Goal: Task Accomplishment & Management: Complete application form

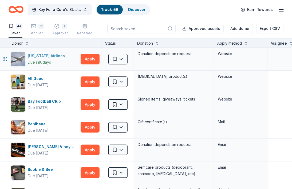
click at [53, 62] on div "Due in 10 days" at bounding box center [47, 62] width 39 height 6
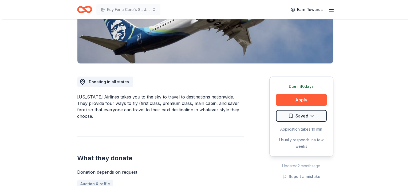
scroll to position [107, 0]
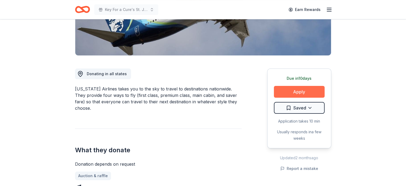
click at [285, 94] on button "Apply" at bounding box center [299, 92] width 51 height 12
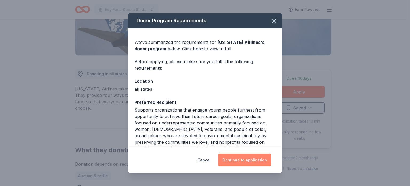
click at [245, 159] on button "Continue to application" at bounding box center [244, 159] width 53 height 13
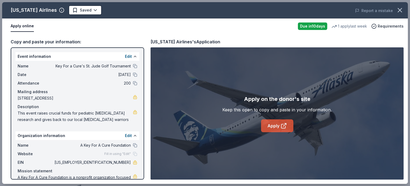
click at [275, 126] on link "Apply" at bounding box center [277, 125] width 32 height 13
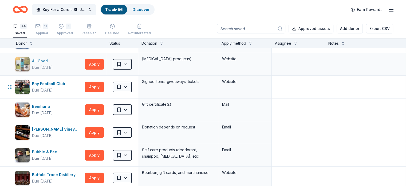
scroll to position [27, 0]
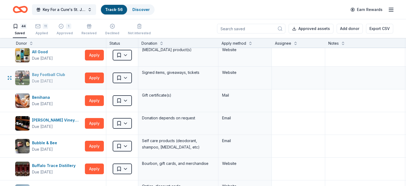
click at [64, 72] on div "Bay Football Club" at bounding box center [49, 74] width 35 height 6
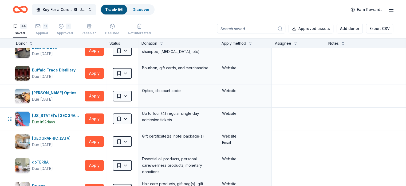
scroll to position [134, 0]
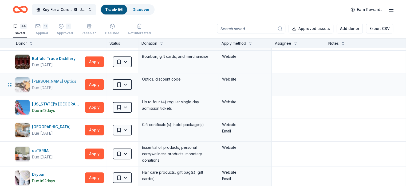
click at [49, 80] on div "Burris Optics" at bounding box center [55, 81] width 46 height 6
click at [53, 130] on div "Due [DATE]" at bounding box center [42, 133] width 21 height 6
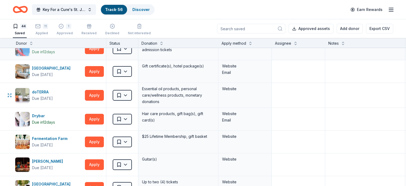
scroll to position [214, 0]
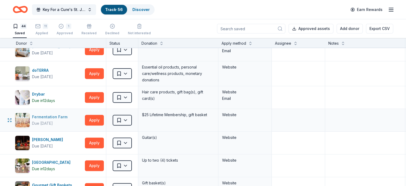
click at [59, 115] on div "Fermentation Farm" at bounding box center [51, 117] width 38 height 6
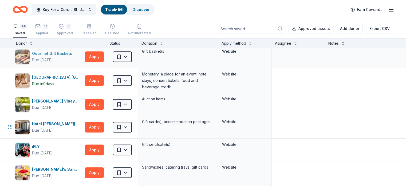
scroll to position [347, 0]
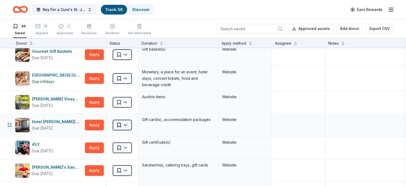
click at [129, 123] on html "Key For a Cure's St. Jude Golf Tournament Track · 56 Discover Earn Rewards 44 S…" at bounding box center [203, 93] width 406 height 186
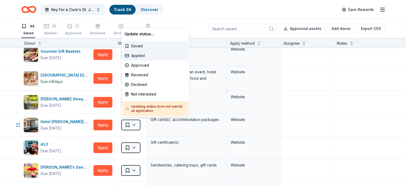
click at [142, 53] on div "Applied" at bounding box center [156, 56] width 66 height 10
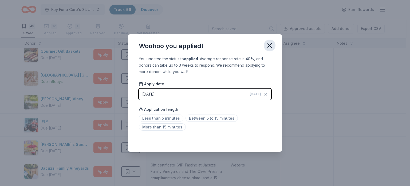
click at [267, 43] on icon "button" at bounding box center [269, 45] width 7 height 7
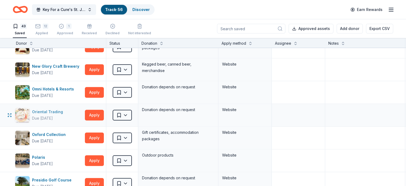
scroll to position [641, 0]
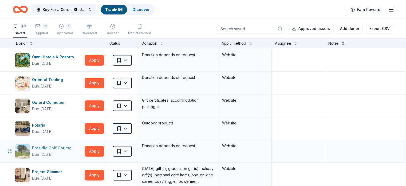
click at [53, 146] on div "Presidio Golf Course" at bounding box center [53, 148] width 42 height 6
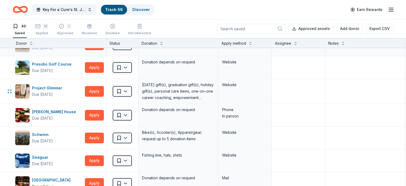
scroll to position [748, 0]
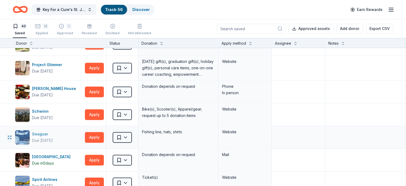
click at [53, 134] on div "Seaguar" at bounding box center [42, 134] width 21 height 6
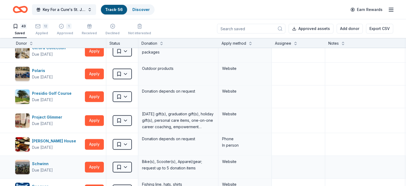
scroll to position [695, 0]
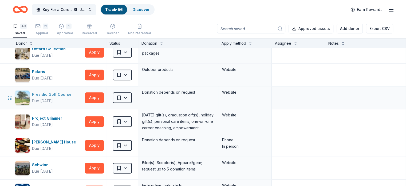
click at [61, 93] on div "Presidio Golf Course" at bounding box center [53, 94] width 42 height 6
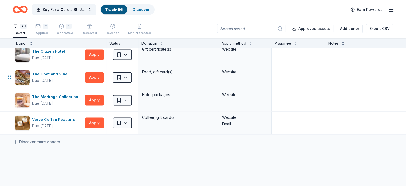
scroll to position [909, 0]
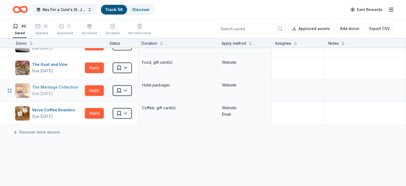
click at [53, 90] on div "Due [DATE]" at bounding box center [42, 93] width 21 height 6
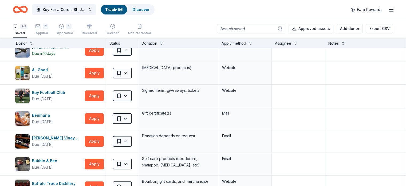
scroll to position [0, 0]
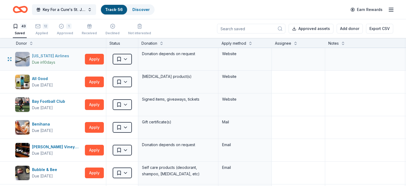
click at [59, 57] on div "Alaska Airlines" at bounding box center [51, 56] width 39 height 6
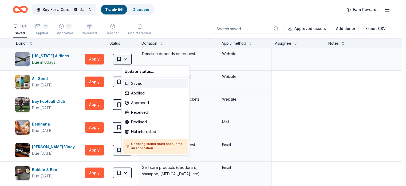
click at [133, 58] on html "Key For a Cure's St. Jude Golf Tournament Track · 56 Discover Earn Rewards 43 S…" at bounding box center [203, 93] width 406 height 186
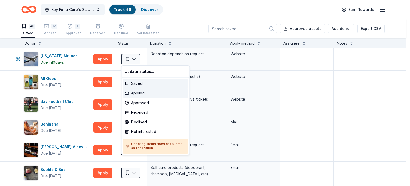
click at [133, 94] on div "Applied" at bounding box center [156, 93] width 66 height 10
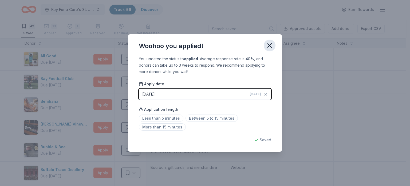
click at [269, 47] on icon "button" at bounding box center [269, 45] width 7 height 7
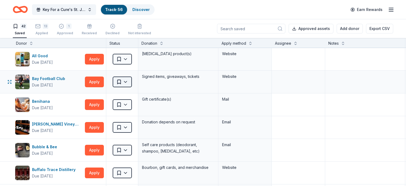
click at [133, 81] on html "Key For a Cure's St. Jude Golf Tournament Track · 56 Discover Earn Rewards 42 S…" at bounding box center [203, 93] width 406 height 186
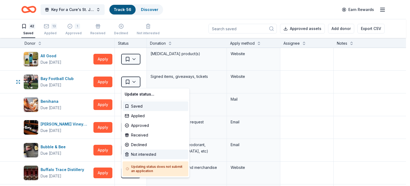
click at [142, 151] on div "Not interested" at bounding box center [156, 154] width 66 height 10
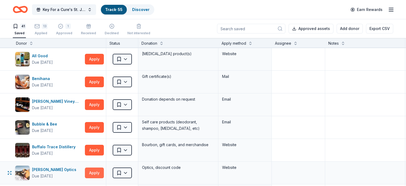
click at [104, 171] on button "Apply" at bounding box center [94, 172] width 19 height 11
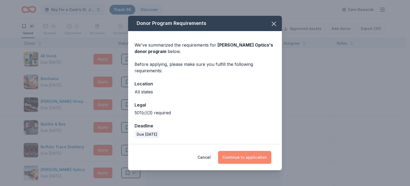
click at [245, 159] on button "Continue to application" at bounding box center [244, 157] width 53 height 13
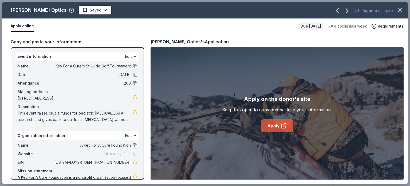
click at [262, 129] on link "Apply" at bounding box center [277, 125] width 32 height 13
click at [383, 13] on button "Report a mistake" at bounding box center [374, 10] width 38 height 6
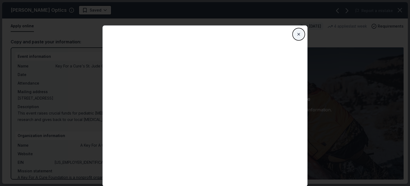
click at [298, 32] on button "Close" at bounding box center [299, 34] width 11 height 11
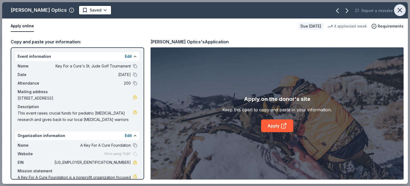
click at [398, 9] on icon "button" at bounding box center [400, 9] width 7 height 7
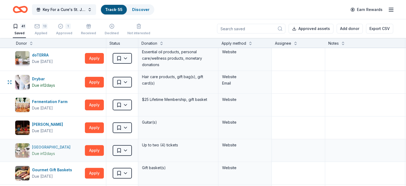
scroll to position [187, 0]
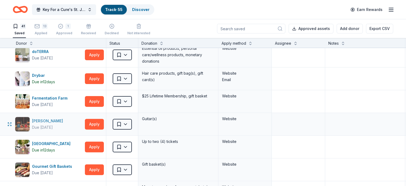
click at [53, 127] on div "Due in 26 days" at bounding box center [42, 127] width 21 height 6
click at [369, 31] on button "Export CSV" at bounding box center [379, 29] width 27 height 10
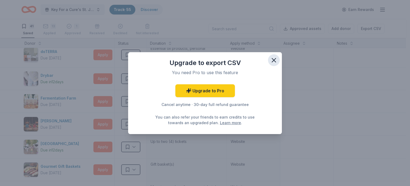
click at [272, 59] on icon "button" at bounding box center [273, 59] width 7 height 7
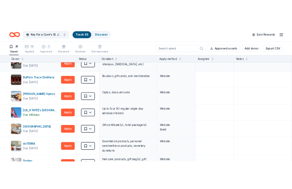
scroll to position [0, 0]
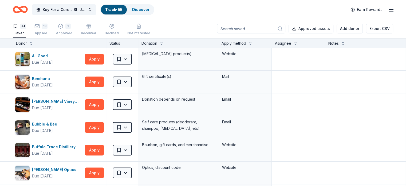
click at [127, 39] on div "Status" at bounding box center [122, 43] width 32 height 10
click at [40, 25] on rect "button" at bounding box center [37, 22] width 5 height 3
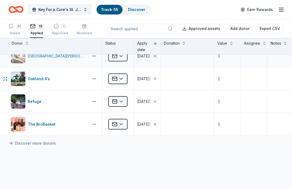
scroll to position [187, 0]
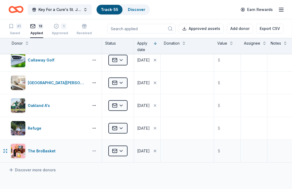
click at [94, 151] on body "Key For a Cure's St. Jude Golf Tournament Track · 55 Discover Earn Rewards 41 S…" at bounding box center [146, 94] width 292 height 189
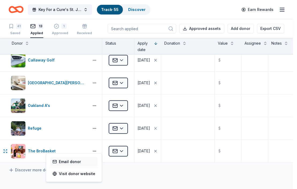
click at [68, 160] on link "Email donor" at bounding box center [73, 161] width 43 height 6
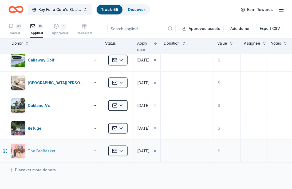
click at [46, 152] on div "The BroBasket" at bounding box center [43, 151] width 30 height 6
click at [52, 127] on div "Refuge" at bounding box center [49, 128] width 76 height 15
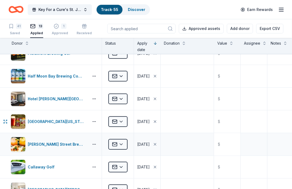
scroll to position [0, 0]
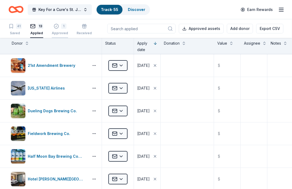
click at [62, 25] on div "1" at bounding box center [63, 26] width 5 height 5
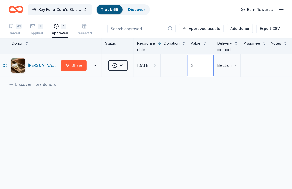
click at [198, 65] on input "text" at bounding box center [200, 65] width 25 height 21
type input "1420.00"
click at [170, 73] on textarea at bounding box center [173, 65] width 25 height 21
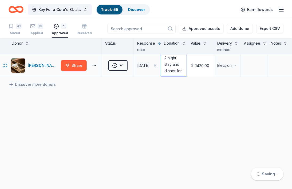
scroll to position [12, 0]
type textarea "2 night stay and dinner for 2"
click at [255, 71] on textarea at bounding box center [254, 65] width 25 height 21
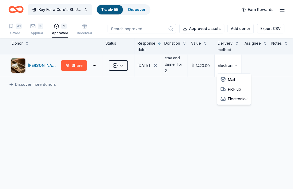
click at [227, 68] on html "Key For a Cure's St. Jude Golf Tournament Track · 55 Discover Earn Rewards 41 S…" at bounding box center [148, 94] width 297 height 189
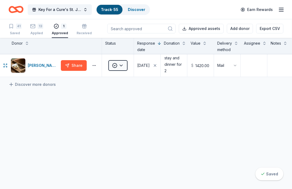
click at [203, 97] on div "Bernardus Lodge Share Approved 08/11/2025 2 night stay and dinner for 2 $ 1420.…" at bounding box center [151, 115] width 303 height 123
click at [38, 25] on div "13" at bounding box center [41, 23] width 6 height 5
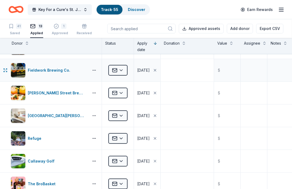
scroll to position [214, 0]
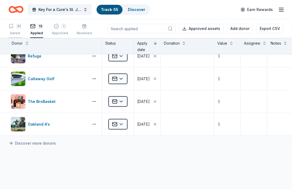
click at [18, 34] on div "Saved" at bounding box center [15, 33] width 13 height 4
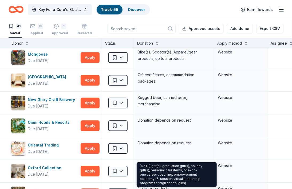
scroll to position [449, 0]
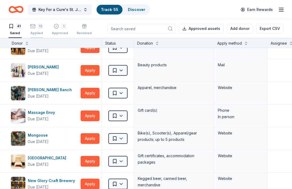
click at [40, 30] on div "13 Applied" at bounding box center [36, 27] width 13 height 12
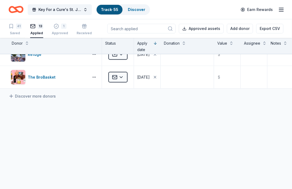
scroll to position [264, 0]
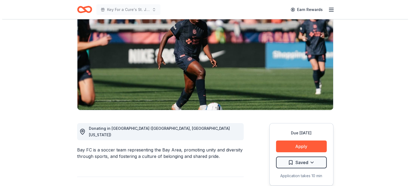
scroll to position [53, 0]
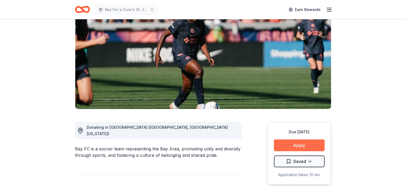
click at [296, 145] on button "Apply" at bounding box center [299, 145] width 51 height 12
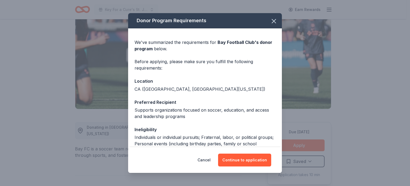
scroll to position [75, 0]
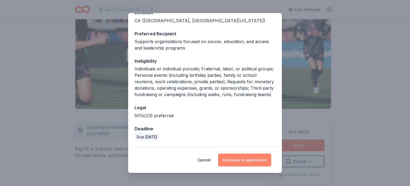
click at [247, 160] on button "Continue to application" at bounding box center [244, 159] width 53 height 13
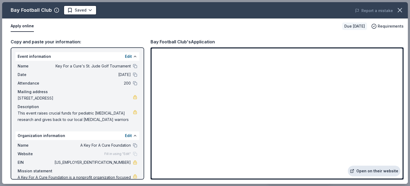
click at [389, 166] on link "Open on their website" at bounding box center [374, 170] width 53 height 11
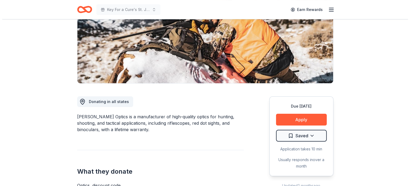
scroll to position [80, 0]
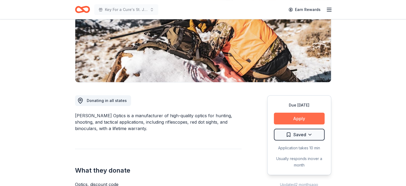
click at [297, 117] on button "Apply" at bounding box center [299, 119] width 51 height 12
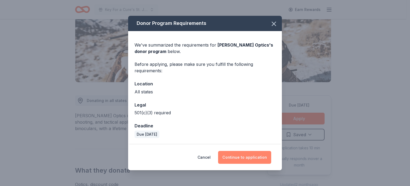
click at [239, 156] on button "Continue to application" at bounding box center [244, 157] width 53 height 13
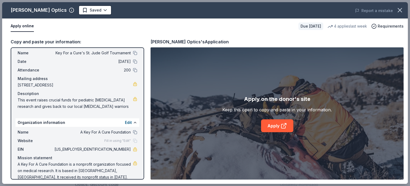
scroll to position [20, 0]
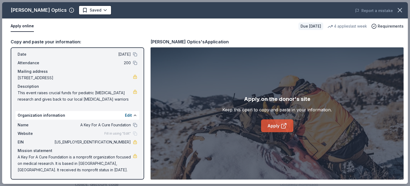
click at [286, 123] on icon at bounding box center [286, 124] width 2 height 2
click at [374, 11] on button "Report a mistake" at bounding box center [374, 10] width 38 height 6
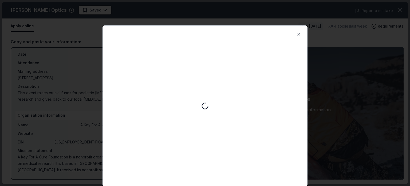
scroll to position [0, 0]
click at [301, 34] on button "Close" at bounding box center [299, 34] width 11 height 11
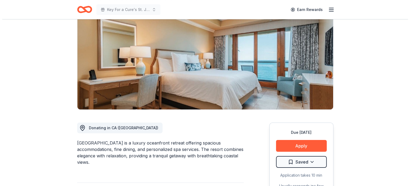
scroll to position [53, 0]
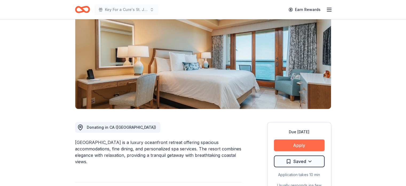
click at [309, 144] on button "Apply" at bounding box center [299, 145] width 51 height 12
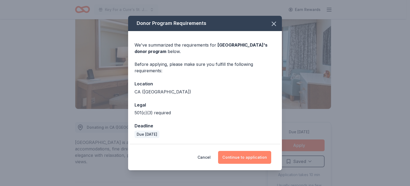
click at [257, 156] on button "Continue to application" at bounding box center [244, 157] width 53 height 13
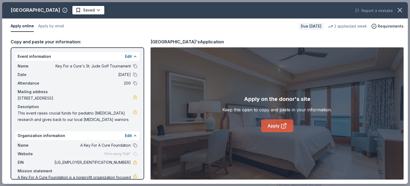
click at [283, 127] on icon at bounding box center [284, 125] width 6 height 6
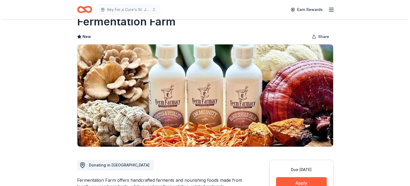
scroll to position [53, 0]
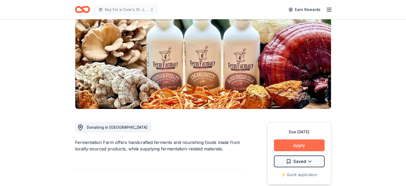
click at [280, 141] on button "Apply" at bounding box center [299, 145] width 51 height 12
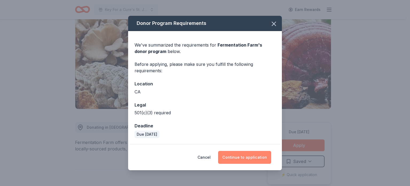
click at [241, 158] on button "Continue to application" at bounding box center [244, 157] width 53 height 13
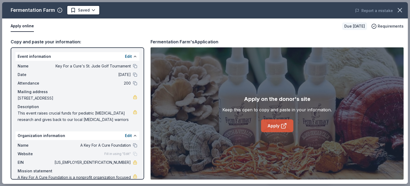
click at [271, 119] on link "Apply" at bounding box center [277, 125] width 32 height 13
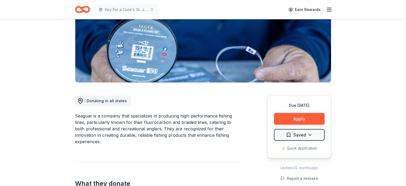
scroll to position [80, 0]
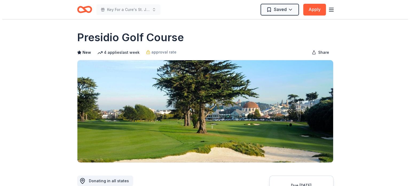
scroll to position [53, 0]
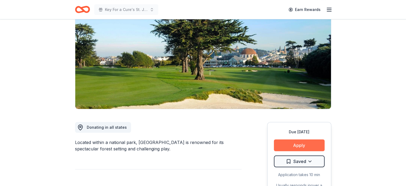
click at [296, 146] on button "Apply" at bounding box center [299, 145] width 51 height 12
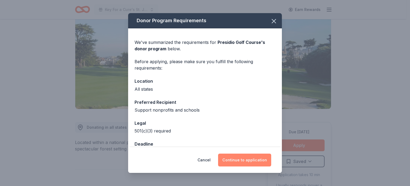
click at [242, 156] on button "Continue to application" at bounding box center [244, 159] width 53 height 13
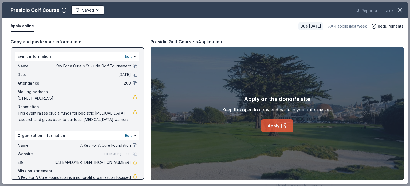
click at [285, 129] on link "Apply" at bounding box center [277, 125] width 32 height 13
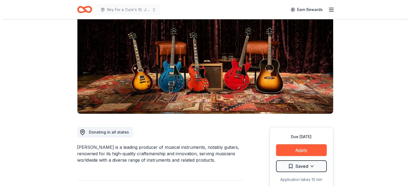
scroll to position [80, 0]
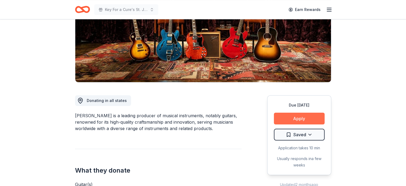
click at [308, 121] on button "Apply" at bounding box center [299, 119] width 51 height 12
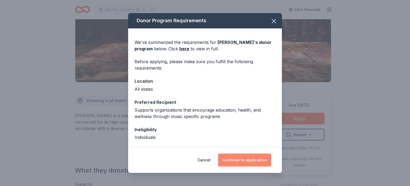
click at [233, 162] on button "Continue to application" at bounding box center [244, 159] width 53 height 13
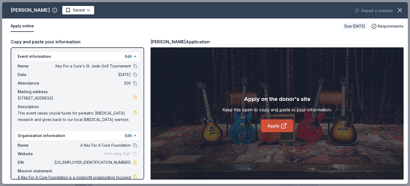
click at [286, 131] on link "Apply" at bounding box center [277, 125] width 32 height 13
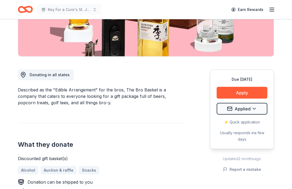
scroll to position [107, 0]
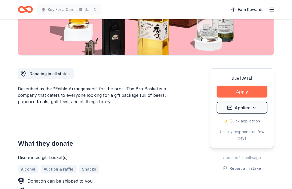
click at [244, 91] on button "Apply" at bounding box center [242, 92] width 51 height 12
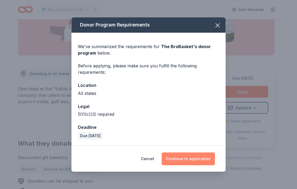
click at [206, 164] on button "Continue to application" at bounding box center [187, 158] width 53 height 13
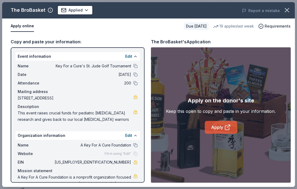
click at [215, 127] on link "Apply" at bounding box center [220, 127] width 32 height 13
click at [289, 8] on icon "button" at bounding box center [286, 9] width 7 height 7
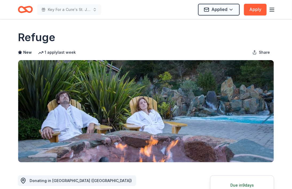
scroll to position [53, 0]
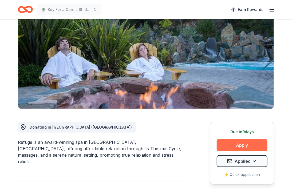
click at [248, 146] on button "Apply" at bounding box center [242, 145] width 51 height 12
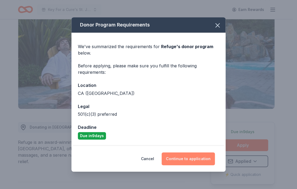
click at [198, 156] on button "Continue to application" at bounding box center [187, 158] width 53 height 13
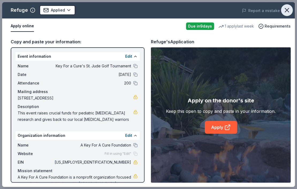
click at [286, 7] on icon "button" at bounding box center [286, 9] width 7 height 7
